Goal: Task Accomplishment & Management: Manage account settings

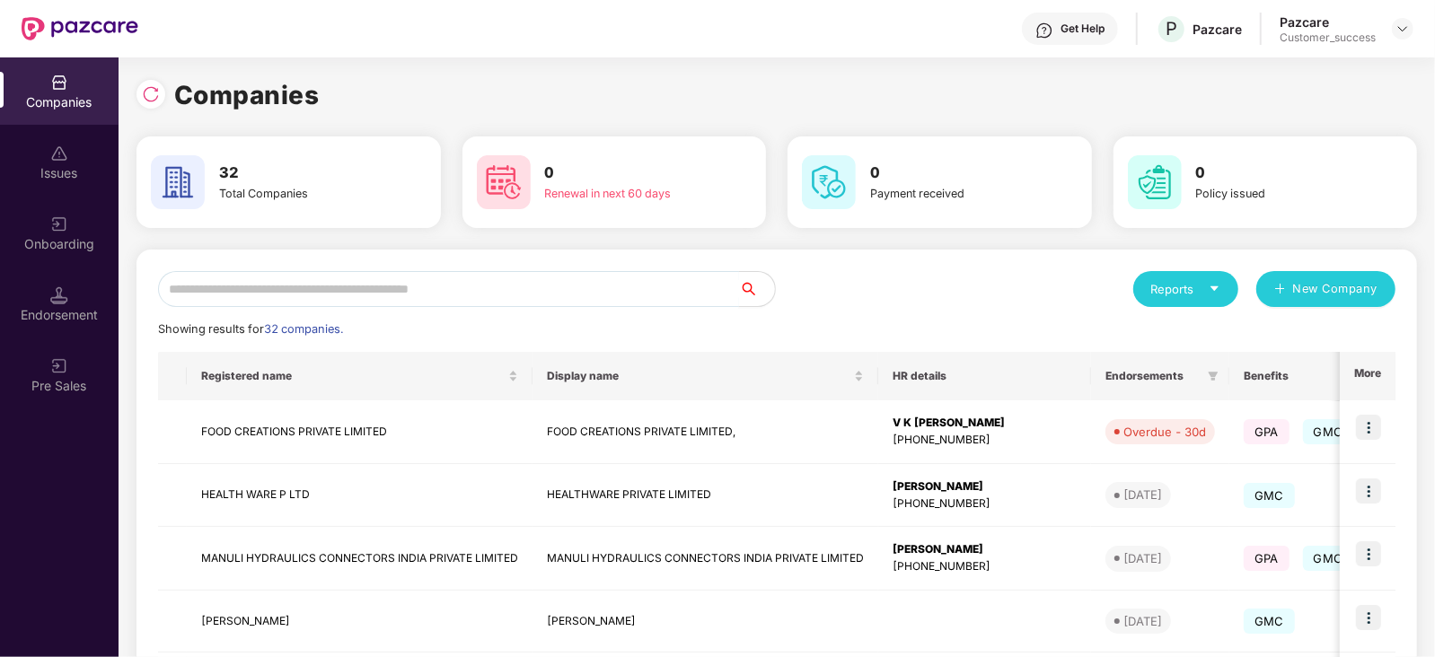
click at [295, 294] on input "text" at bounding box center [448, 289] width 581 height 36
click at [370, 301] on input "text" at bounding box center [448, 289] width 581 height 36
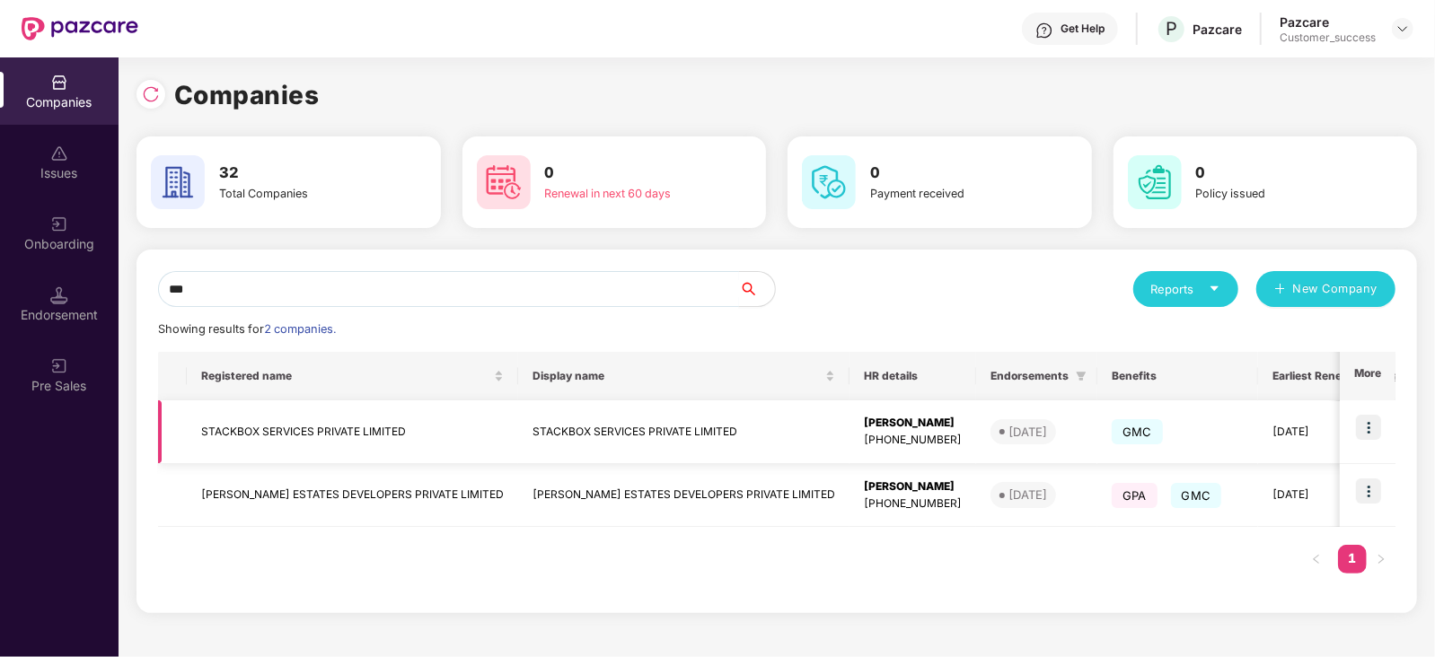
type input "***"
click at [1374, 423] on img at bounding box center [1368, 427] width 25 height 25
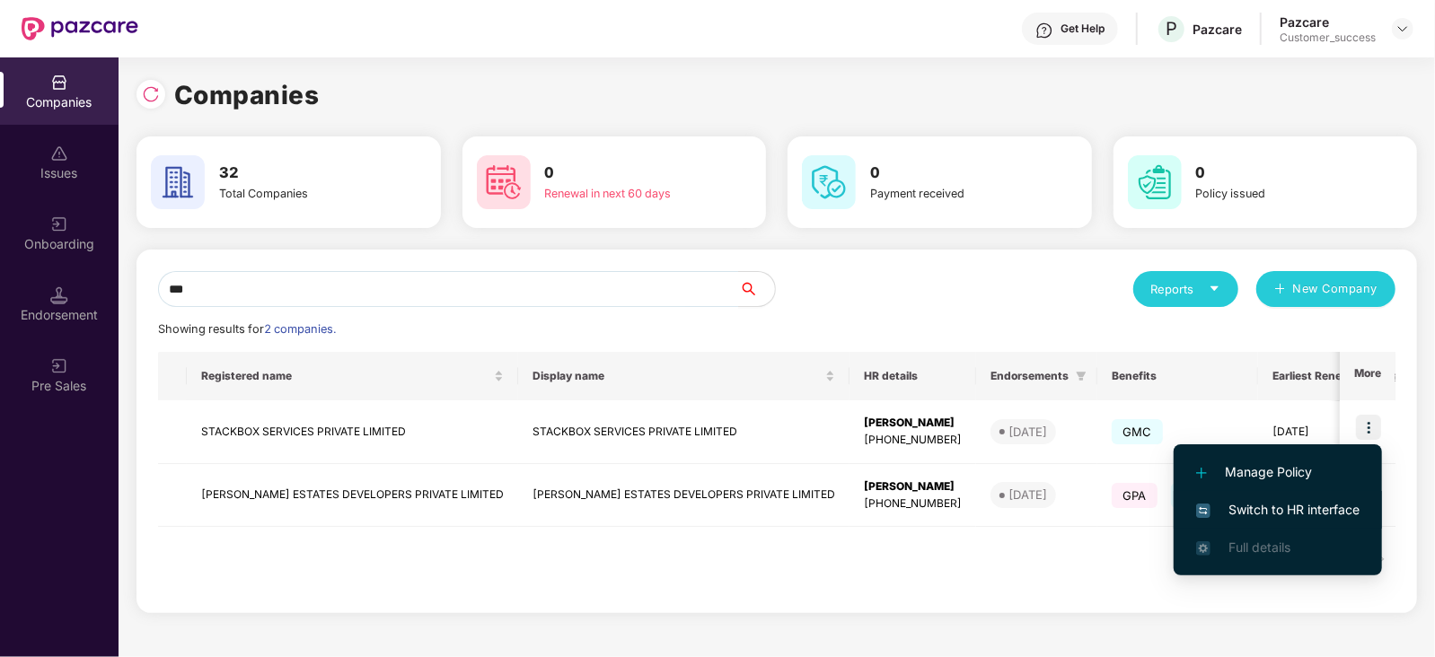
click at [1331, 508] on span "Switch to HR interface" at bounding box center [1277, 510] width 163 height 20
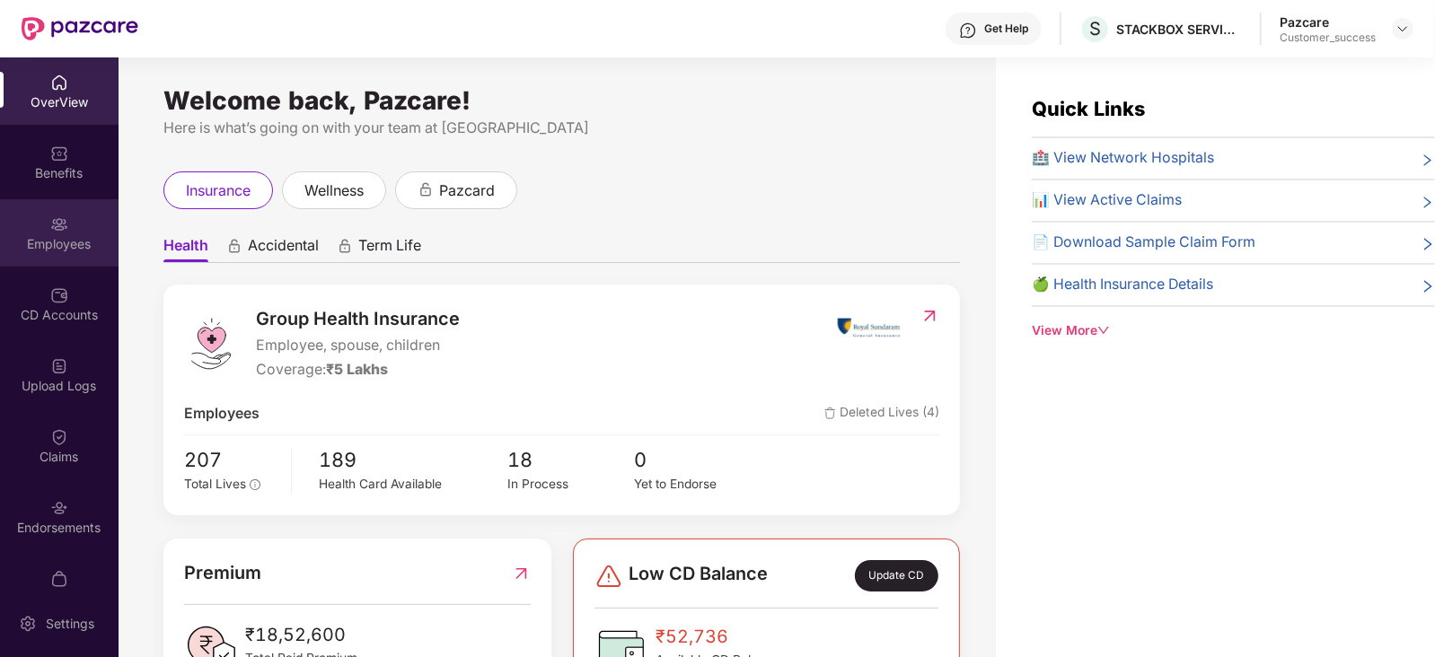
click at [57, 244] on div "Employees" at bounding box center [59, 244] width 119 height 18
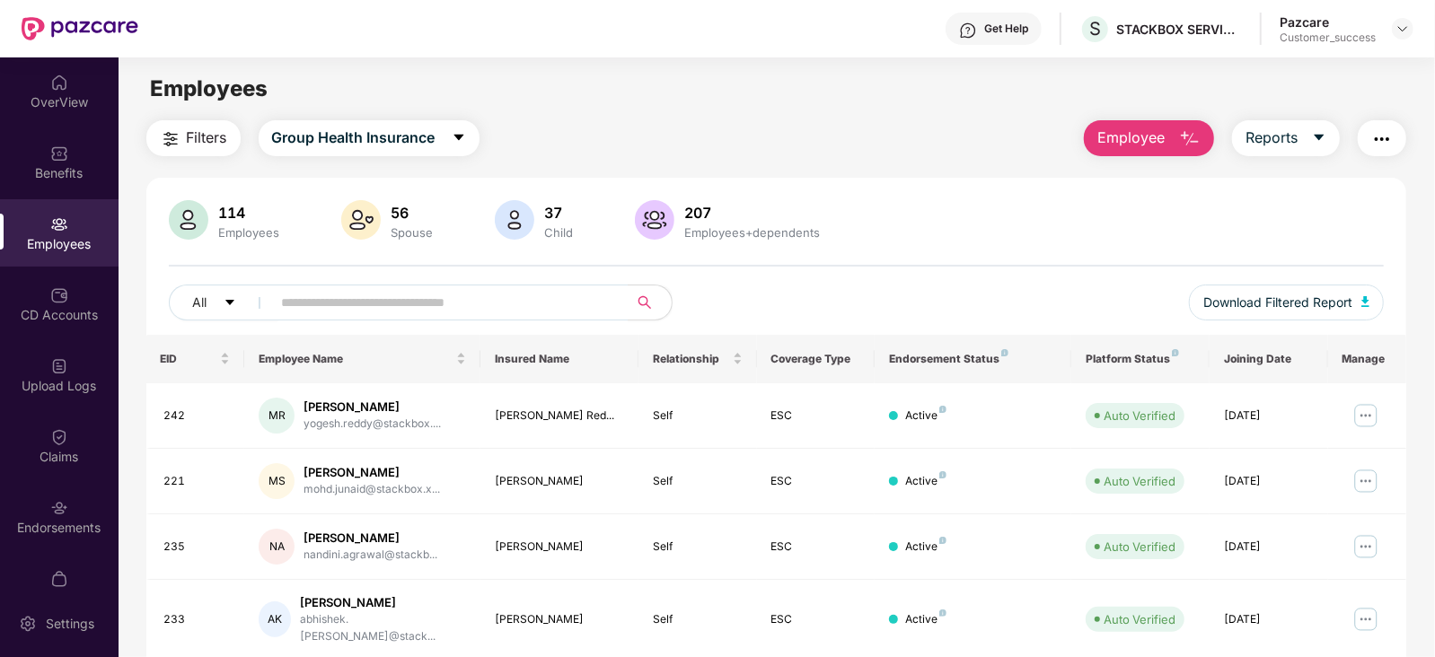
click at [1179, 131] on img "button" at bounding box center [1190, 139] width 22 height 22
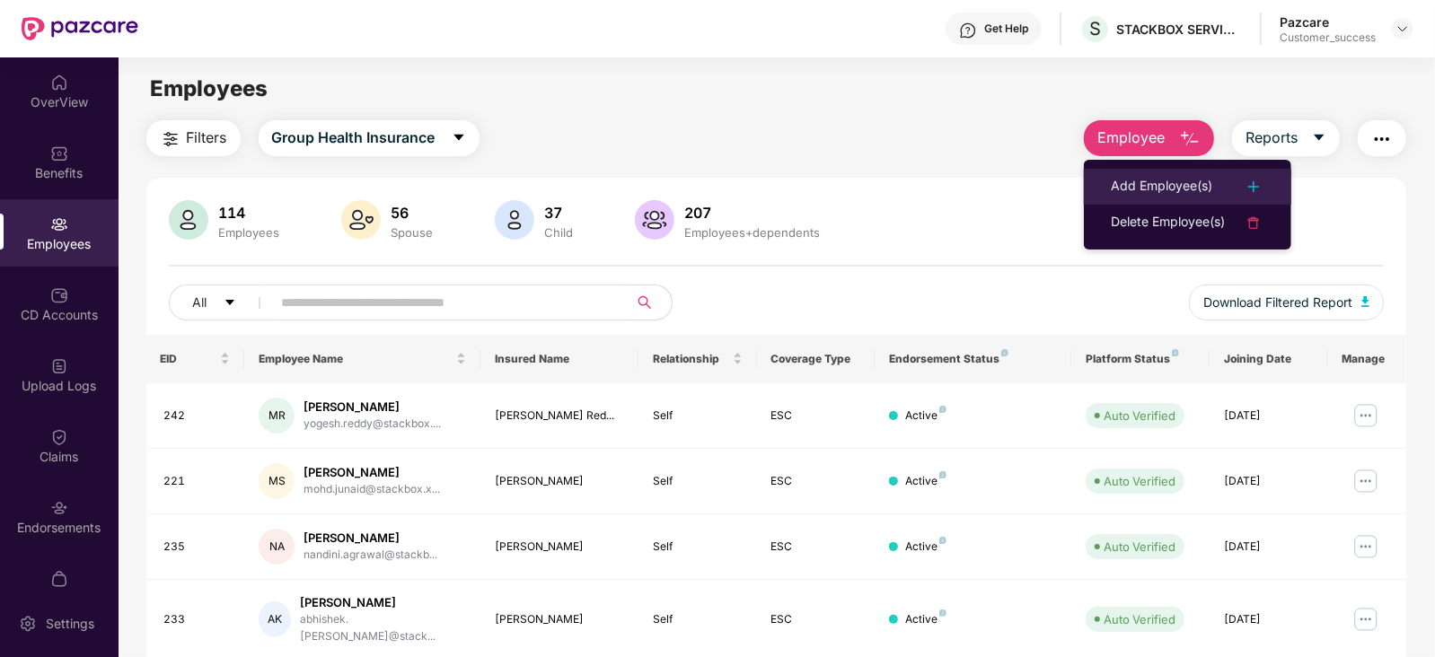
click at [1193, 179] on div "Add Employee(s)" at bounding box center [1161, 187] width 101 height 22
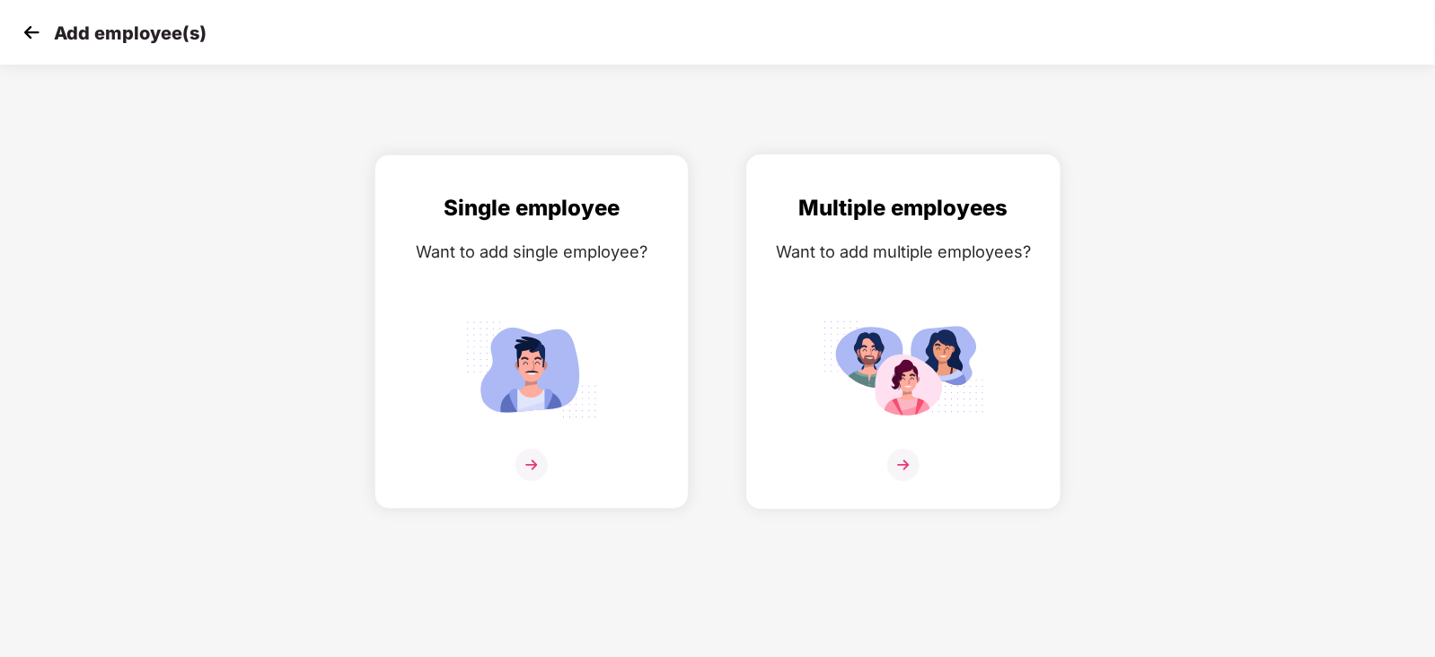
click at [903, 481] on img at bounding box center [903, 465] width 32 height 32
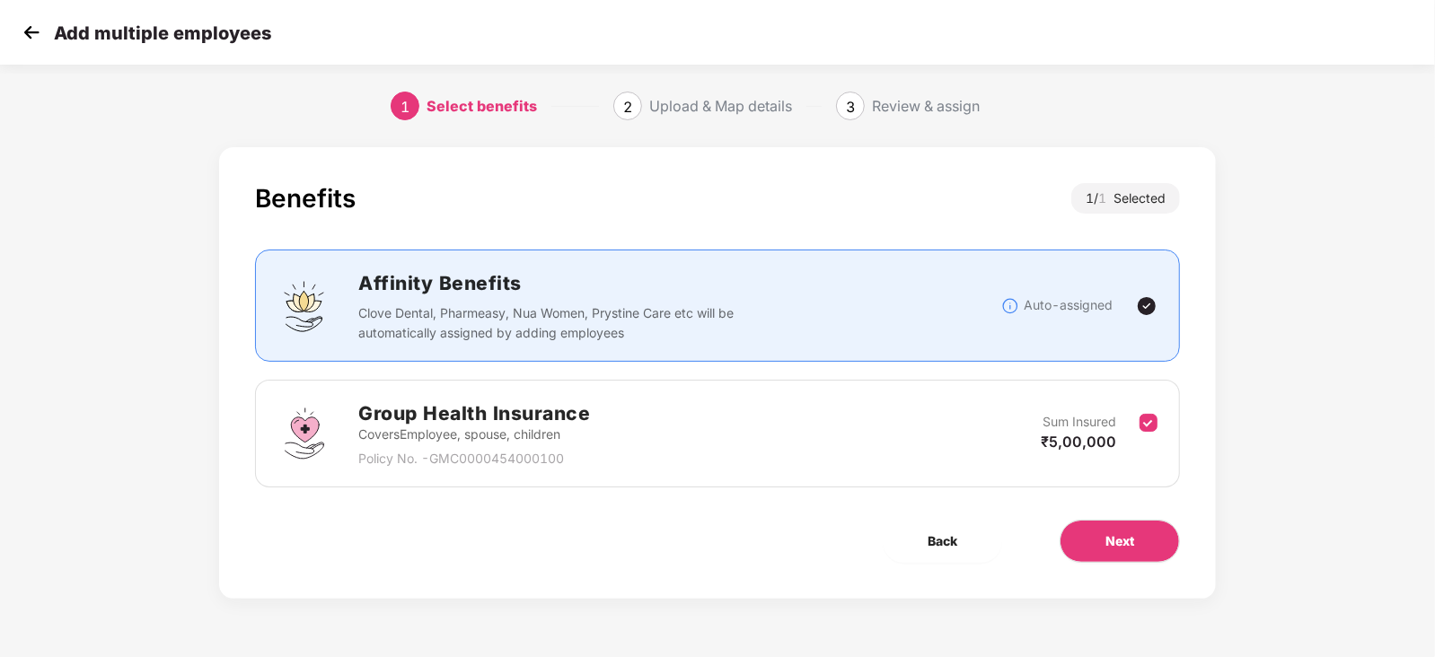
click at [22, 33] on img at bounding box center [31, 32] width 27 height 27
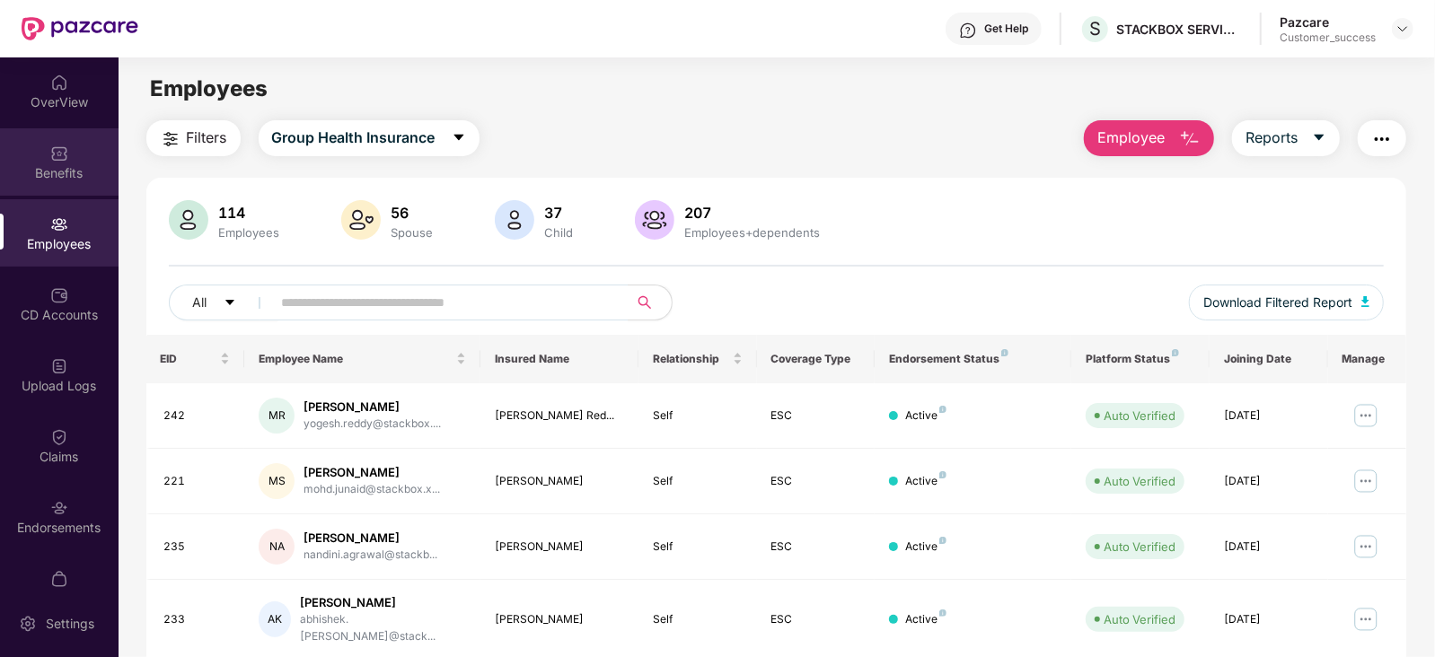
click at [61, 156] on img at bounding box center [59, 154] width 18 height 18
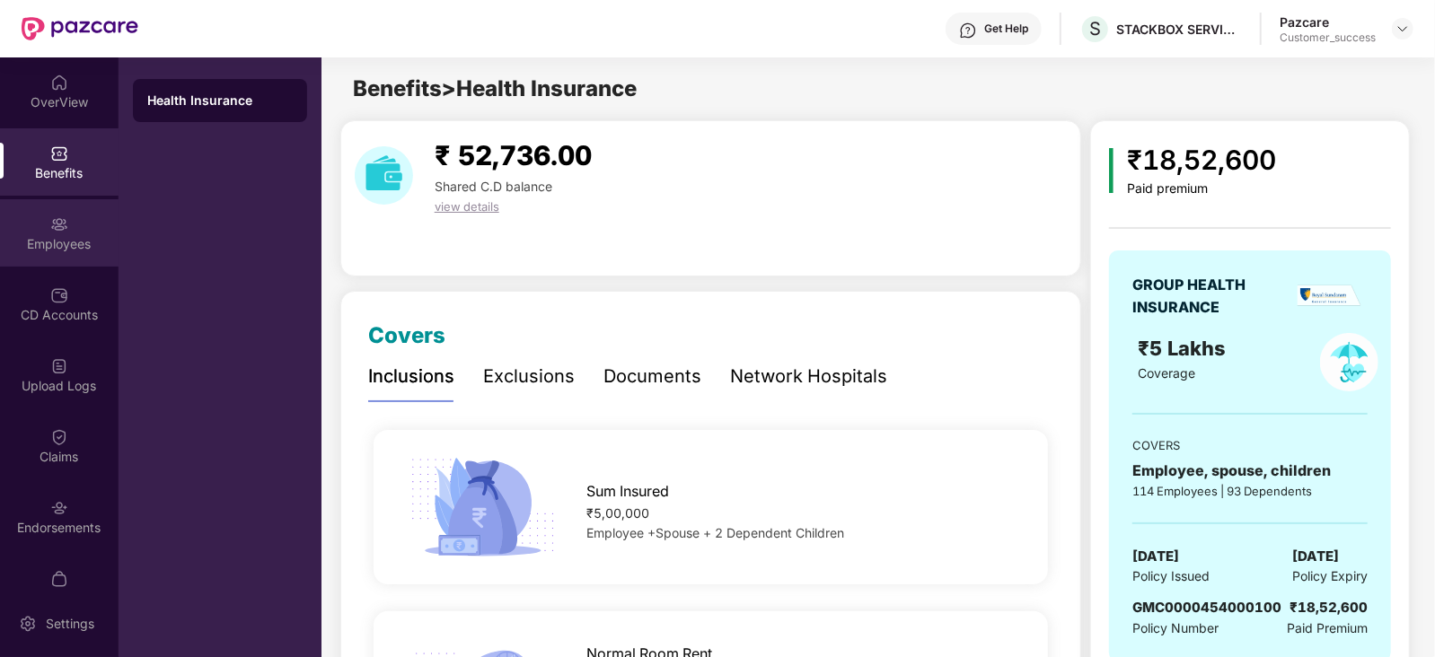
click at [53, 240] on div "Employees" at bounding box center [59, 244] width 119 height 18
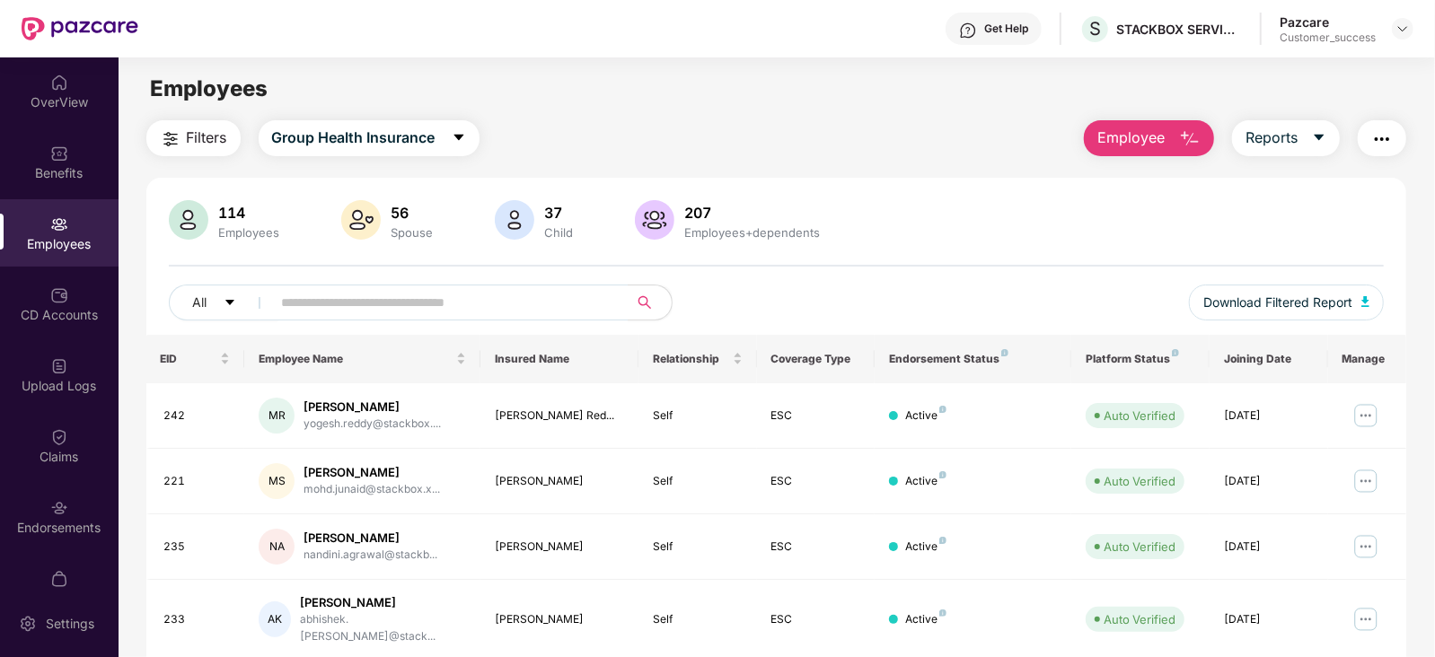
click at [1177, 128] on button "Employee" at bounding box center [1149, 138] width 130 height 36
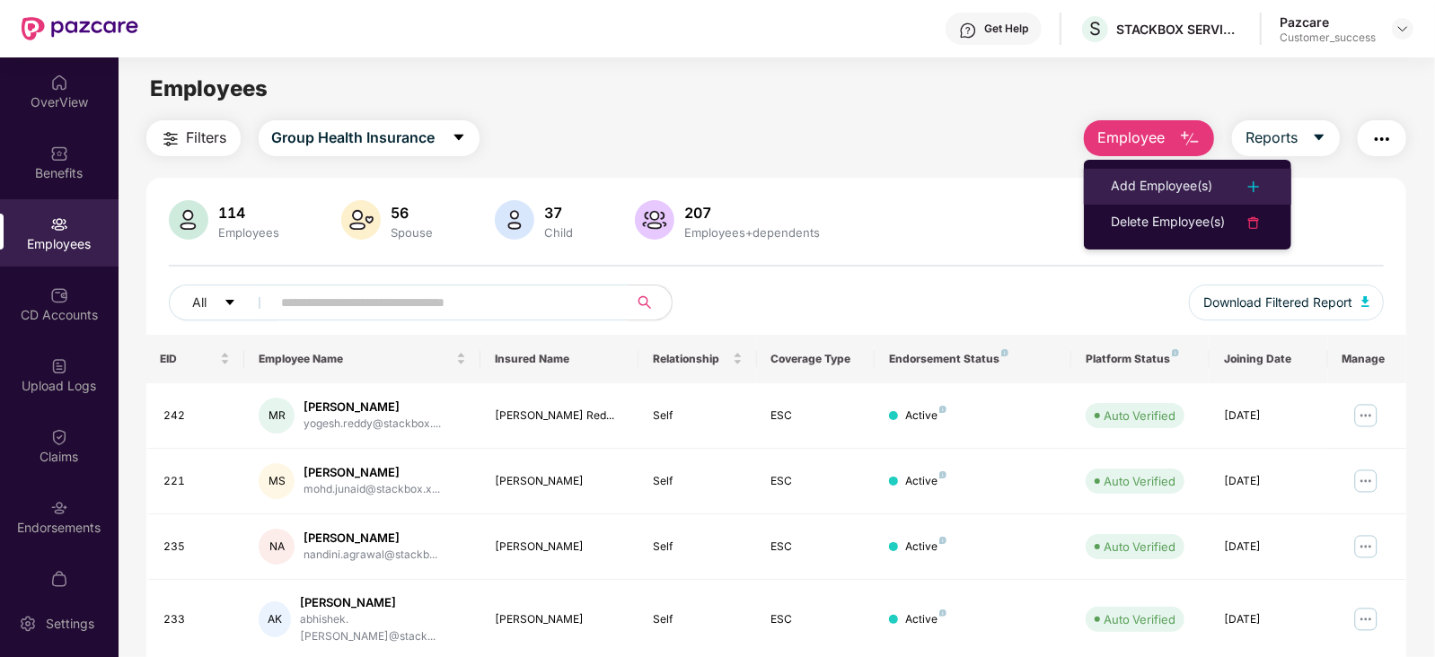
click at [1171, 181] on div "Add Employee(s)" at bounding box center [1161, 187] width 101 height 22
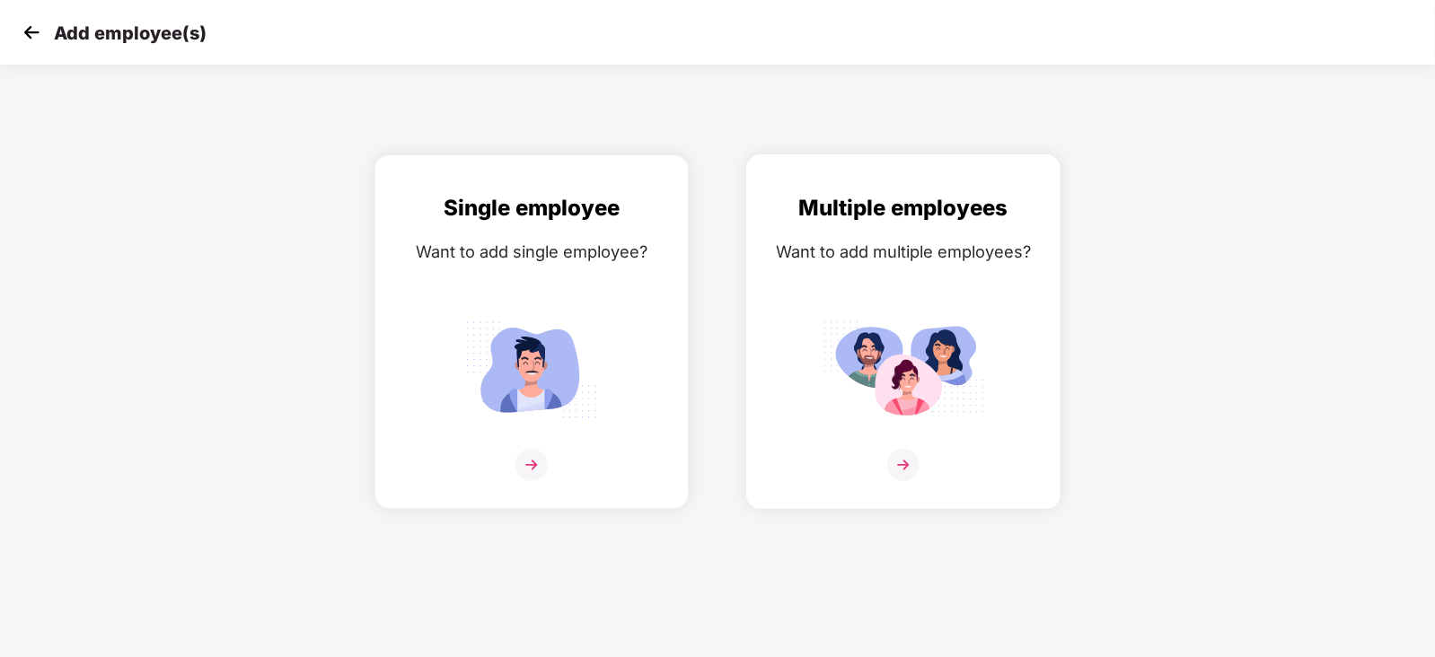
click at [903, 481] on img at bounding box center [903, 465] width 32 height 32
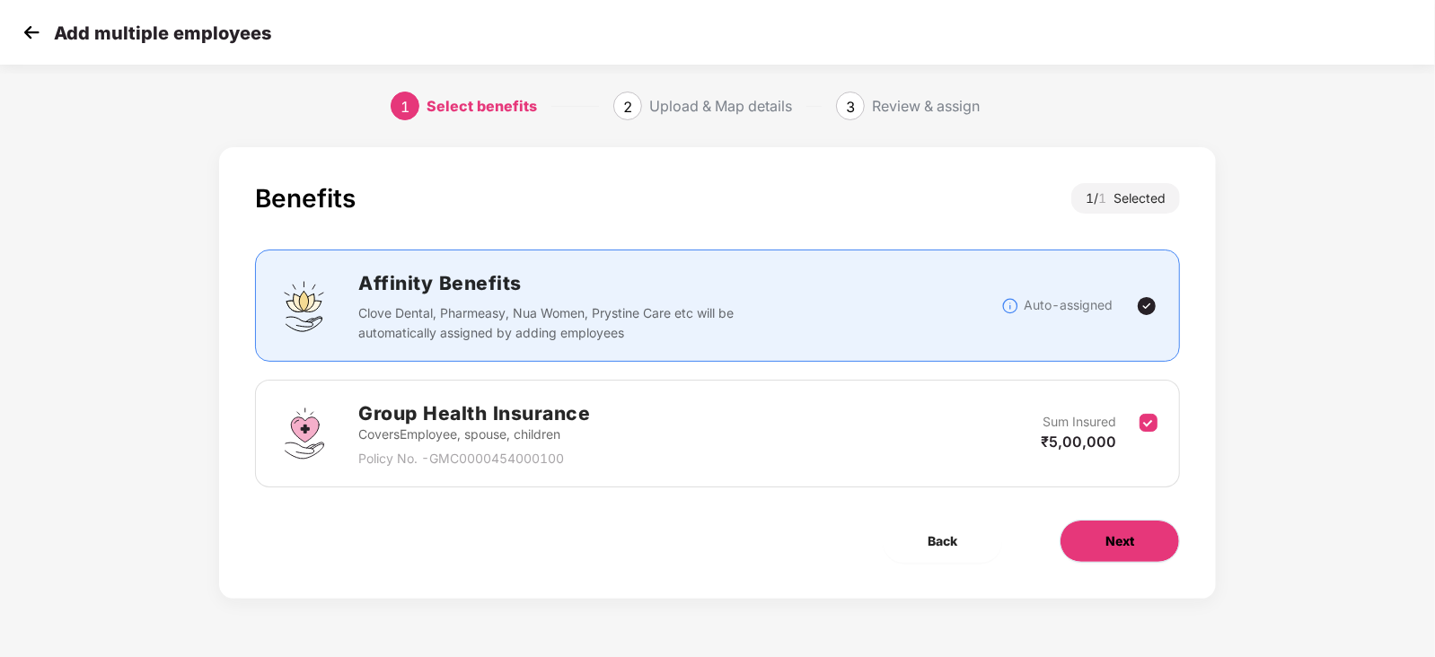
click at [1106, 536] on span "Next" at bounding box center [1120, 542] width 29 height 20
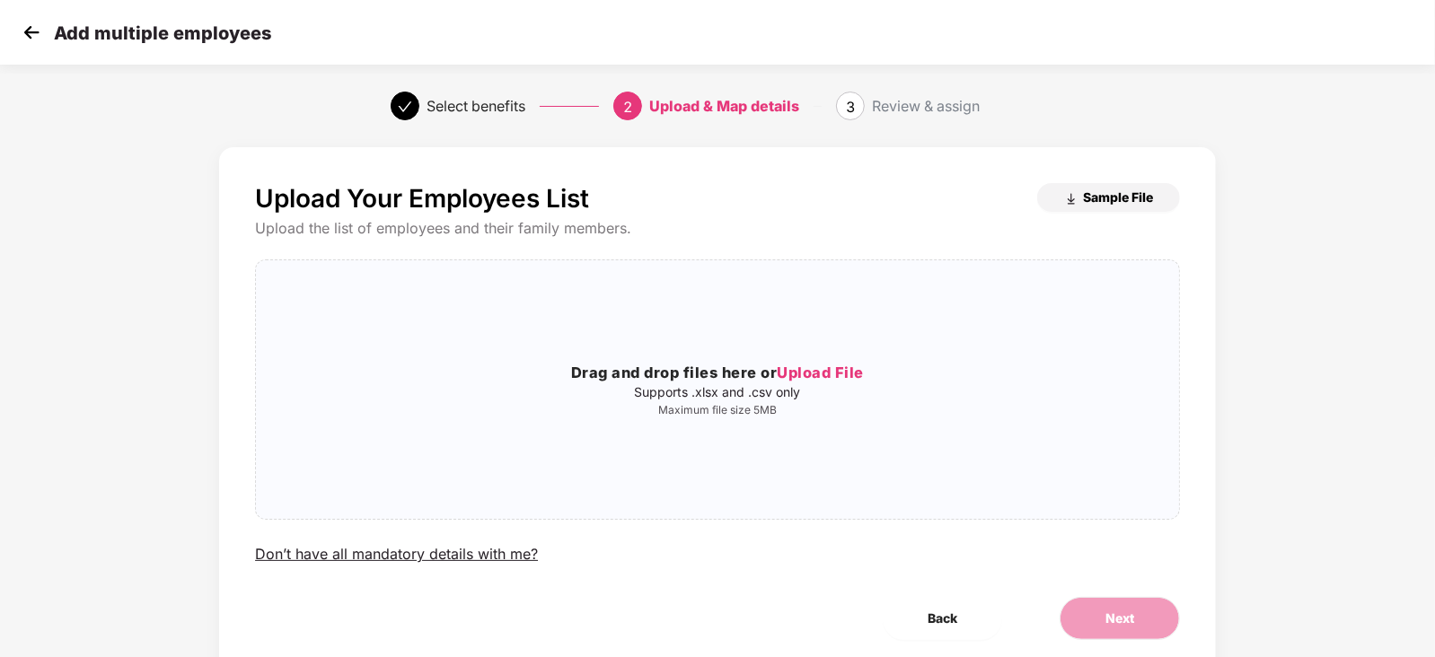
click at [1076, 192] on img "button" at bounding box center [1071, 199] width 14 height 14
click at [782, 608] on div "Back Next" at bounding box center [717, 618] width 983 height 43
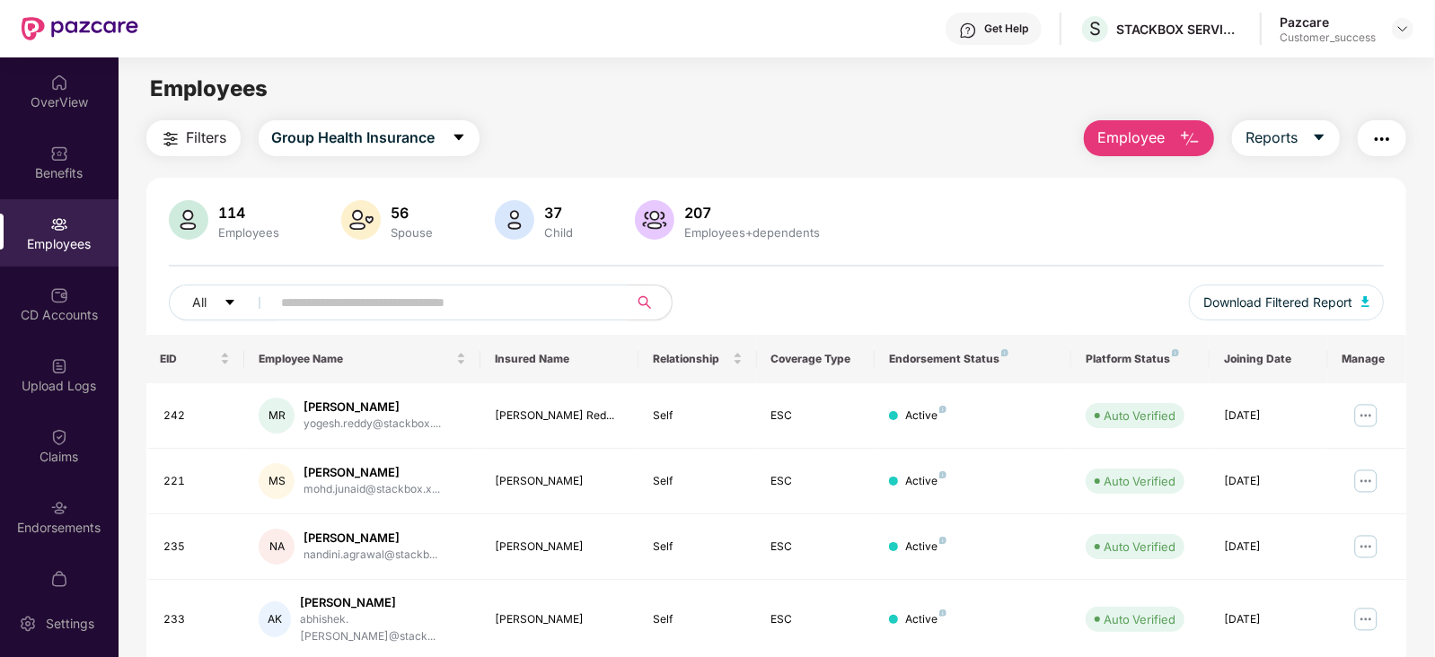
click at [1154, 127] on span "Employee" at bounding box center [1131, 138] width 67 height 22
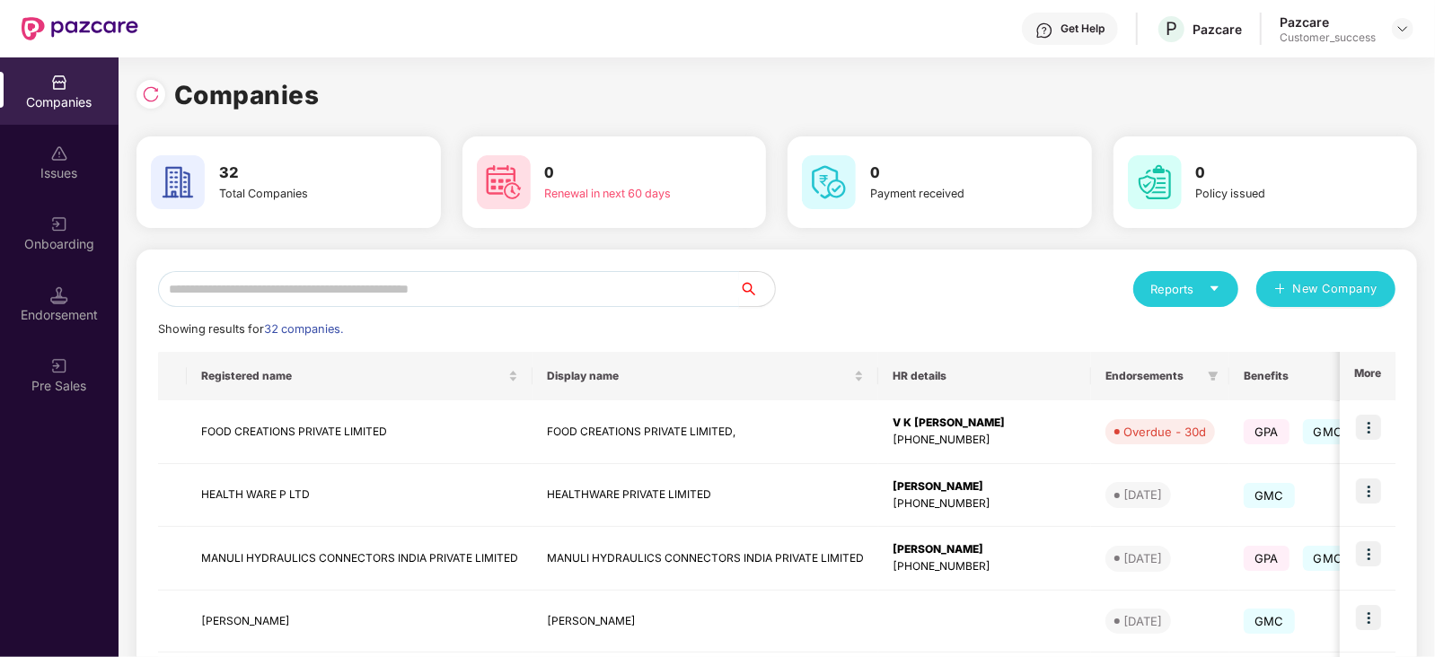
click at [201, 282] on input "text" at bounding box center [448, 289] width 581 height 36
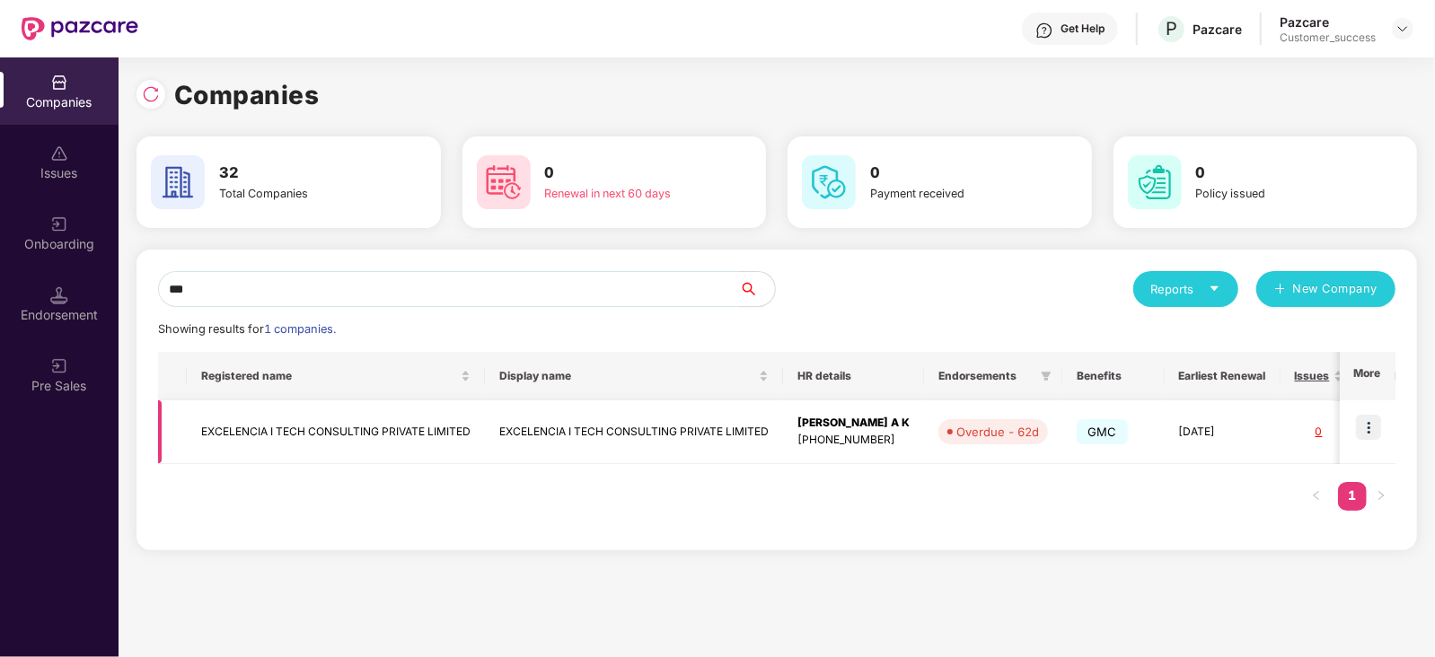
type input "***"
click at [1365, 415] on img at bounding box center [1368, 427] width 25 height 25
drag, startPoint x: 472, startPoint y: 426, endPoint x: 195, endPoint y: 423, distance: 276.6
click at [195, 423] on td "EXCELENCIA I TECH CONSULTING PRIVATE LIMITED" at bounding box center [336, 433] width 298 height 64
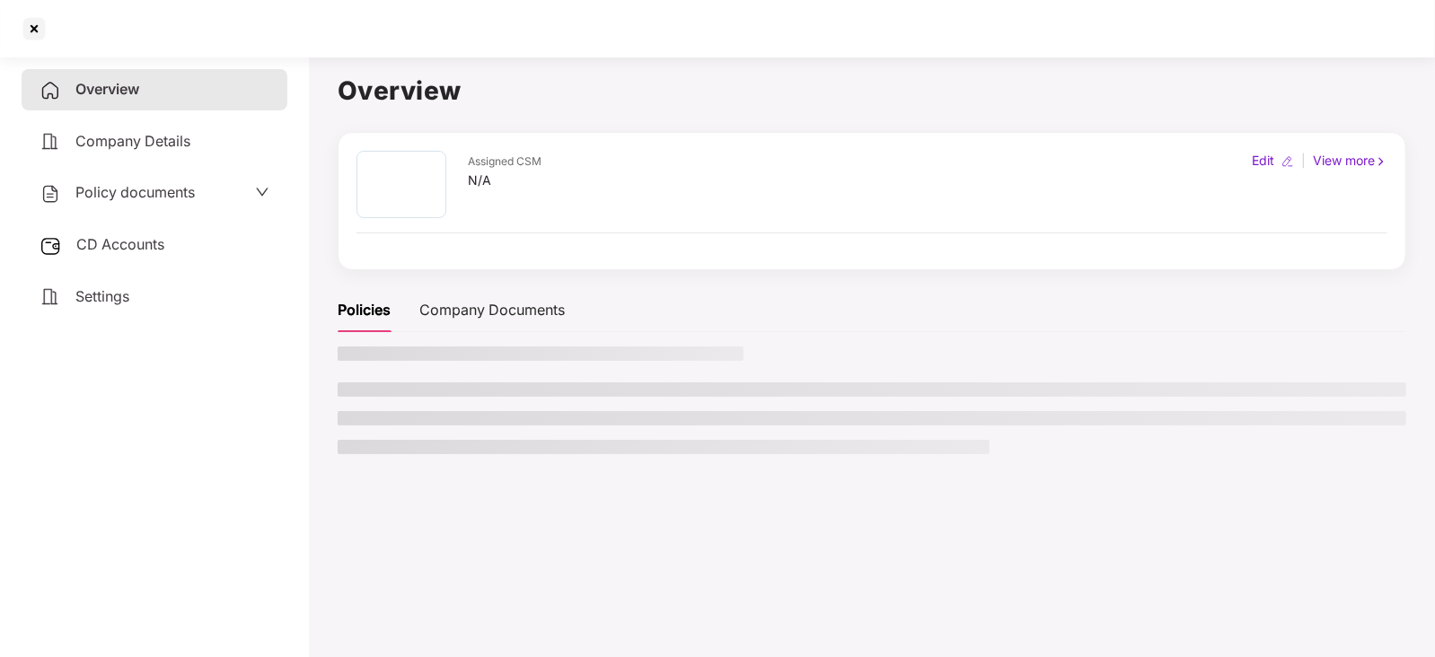
copy td "EXCELENCIA I TECH CONSULTING PRIVATE LIMITED"
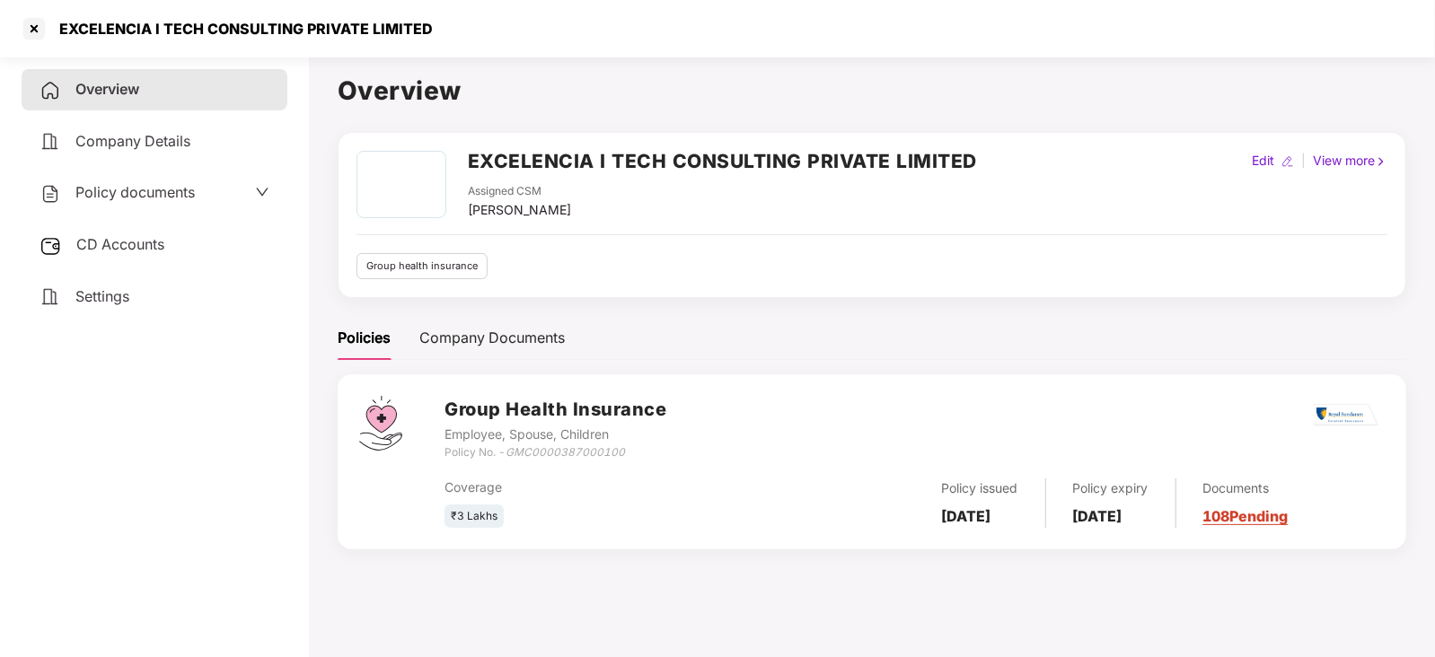
drag, startPoint x: 195, startPoint y: 423, endPoint x: 279, endPoint y: 398, distance: 88.1
click at [279, 398] on div "Overview Company Details Policy documents CD Accounts Settings" at bounding box center [155, 353] width 266 height 569
drag, startPoint x: 429, startPoint y: 26, endPoint x: 57, endPoint y: 35, distance: 371.9
click at [57, 35] on div "EXCELENCIA I TECH CONSULTING PRIVATE LIMITED" at bounding box center [717, 28] width 1435 height 57
copy div "EXCELENCIA I TECH CONSULTING PRIVATE LIMITED"
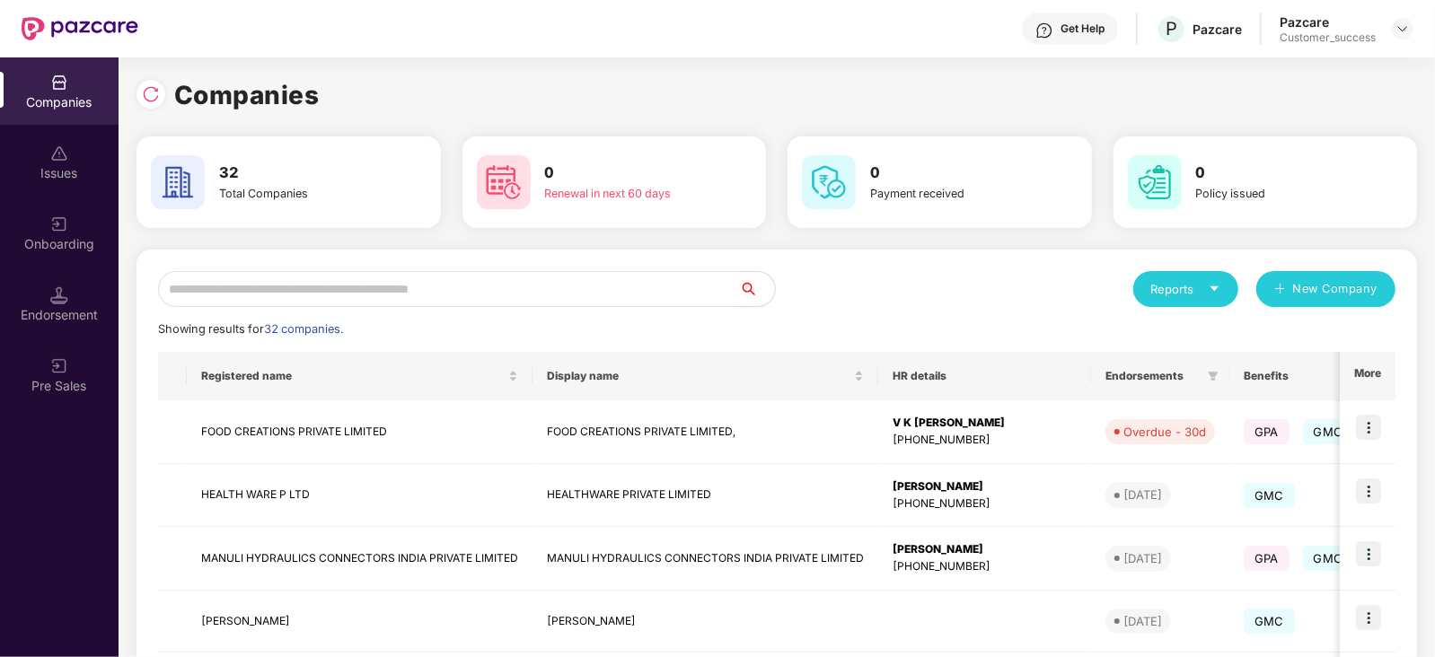
click at [370, 298] on input "text" at bounding box center [448, 289] width 581 height 36
